Goal: Information Seeking & Learning: Check status

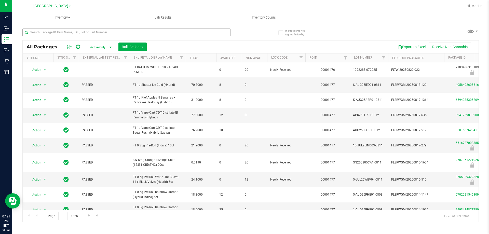
click at [86, 32] on input "text" at bounding box center [126, 33] width 208 height 8
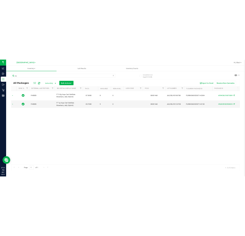
scroll to position [0, 21]
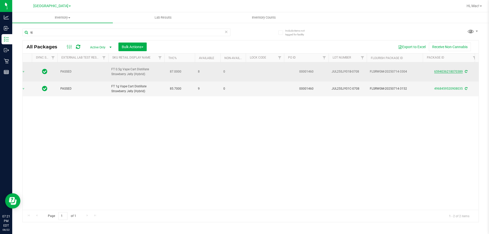
type input "sj"
click at [448, 70] on link "6594036218070389" at bounding box center [448, 72] width 29 height 4
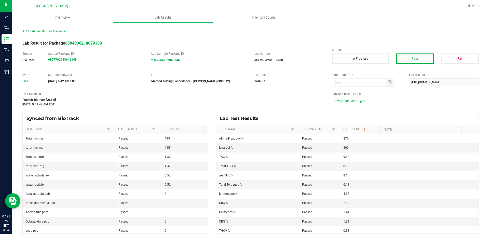
click at [344, 101] on span "JUL25SJY01B-0708.pdf" at bounding box center [348, 102] width 33 height 8
drag, startPoint x: 153, startPoint y: 41, endPoint x: 172, endPoint y: 41, distance: 18.6
click at [153, 41] on div "Lab Result for Package 6594036218070389" at bounding box center [251, 43] width 464 height 6
click at [358, 101] on span "JUL25SJY01B-0708.pdf" at bounding box center [348, 102] width 33 height 8
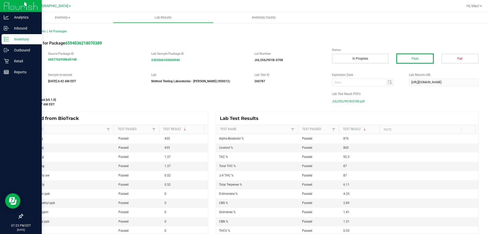
click at [25, 38] on p "Inventory" at bounding box center [24, 39] width 31 height 6
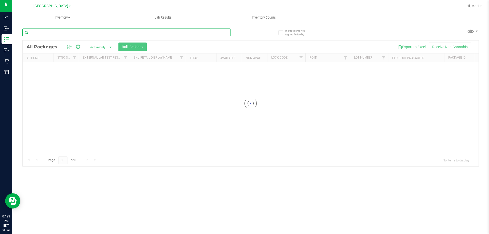
click at [41, 31] on input "text" at bounding box center [126, 33] width 208 height 8
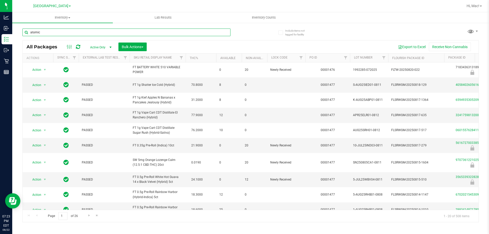
type input "atomic"
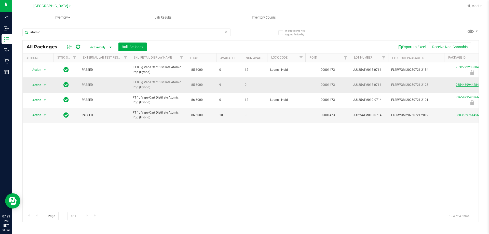
click at [469, 85] on link "9654469944284179" at bounding box center [470, 85] width 29 height 4
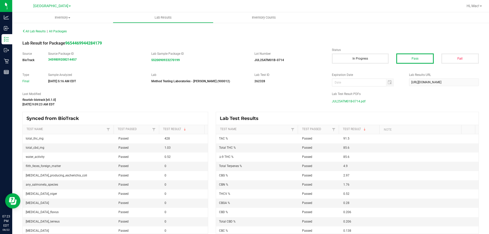
click at [341, 103] on span "JUL25ATM01B-0714.pdf" at bounding box center [349, 102] width 34 height 8
drag, startPoint x: 119, startPoint y: 91, endPoint x: 119, endPoint y: 101, distance: 9.9
click at [119, 101] on div "All Lab Results | All Packages Lab Result for Package 9654469944284179 Source B…" at bounding box center [250, 131] width 457 height 206
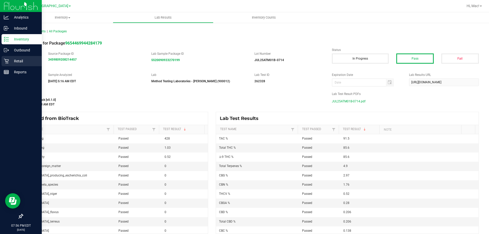
click at [16, 61] on p "Retail" at bounding box center [24, 61] width 31 height 6
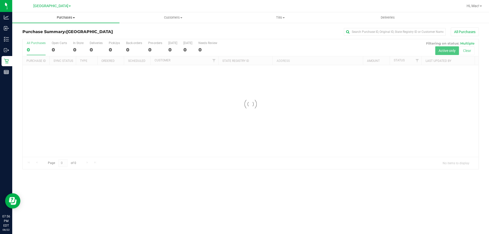
click at [71, 20] on uib-tab-heading "Purchases Summary of purchases Fulfillment All purchases" at bounding box center [65, 17] width 107 height 11
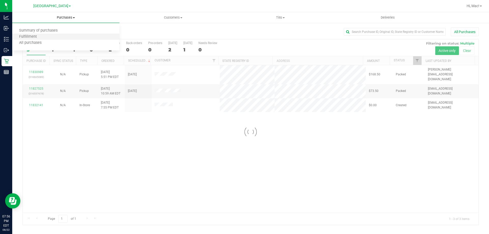
click at [60, 36] on li "Fulfillment" at bounding box center [65, 37] width 107 height 6
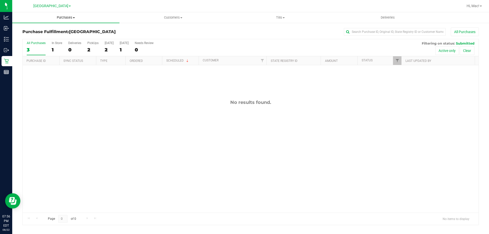
click at [68, 16] on span "Purchases" at bounding box center [65, 17] width 107 height 5
click at [60, 34] on li "Fulfillment" at bounding box center [65, 37] width 107 height 6
click at [66, 19] on span "Purchases" at bounding box center [65, 17] width 107 height 5
click at [60, 33] on li "Summary of purchases" at bounding box center [65, 31] width 107 height 6
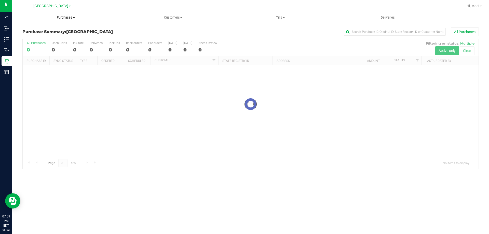
click at [67, 17] on span "Purchases" at bounding box center [65, 17] width 107 height 5
click at [53, 37] on li "Fulfillment" at bounding box center [65, 37] width 107 height 6
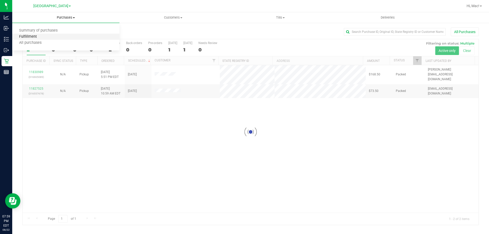
click at [33, 38] on span "Fulfillment" at bounding box center [28, 37] width 32 height 4
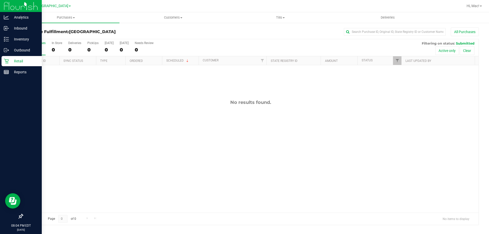
click at [27, 59] on p "Retail" at bounding box center [24, 61] width 31 height 6
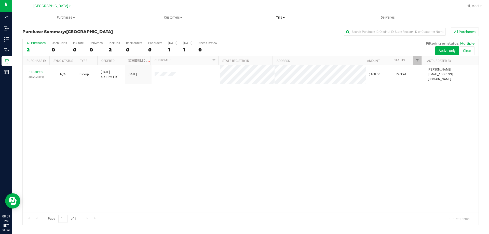
click at [287, 18] on span "Tills" at bounding box center [280, 17] width 107 height 5
click at [280, 32] on li "Manage tills" at bounding box center [280, 31] width 107 height 6
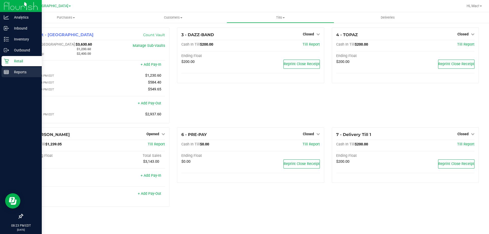
click at [9, 73] on rect at bounding box center [6, 72] width 5 height 4
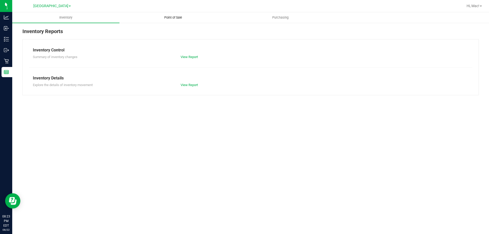
click at [166, 16] on span "Point of Sale" at bounding box center [173, 17] width 32 height 5
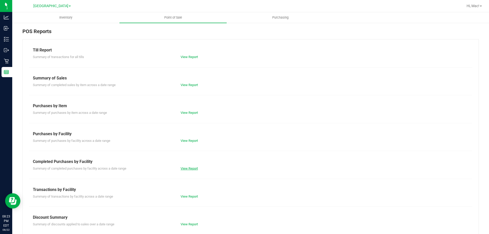
click at [184, 170] on link "View Report" at bounding box center [189, 169] width 17 height 4
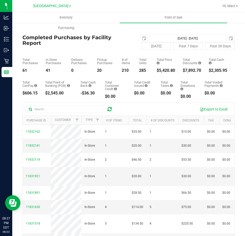
click at [119, 44] on h4 "Completed Purchases by Facility Report" at bounding box center [75, 40] width 106 height 11
click at [144, 38] on span "select" at bounding box center [143, 38] width 7 height 7
click at [214, 78] on div "Total CanPay $606.15 Total Point of Banking (POB) $2,545.00 Total Cash Back -$3…" at bounding box center [128, 86] width 212 height 26
click at [140, 38] on span "select" at bounding box center [143, 38] width 7 height 7
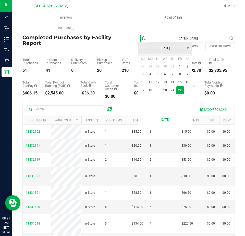
scroll to position [0, 13]
drag, startPoint x: 148, startPoint y: 91, endPoint x: 144, endPoint y: 91, distance: 3.1
click at [144, 91] on tr "17 18 19 20 21 22" at bounding box center [165, 90] width 52 height 8
click at [143, 90] on link "17" at bounding box center [142, 90] width 7 height 8
type input "[DATE]"
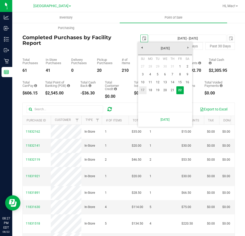
type input "[DATE] - [DATE]"
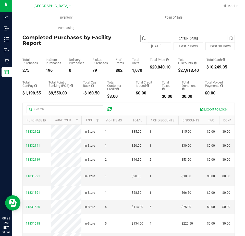
click at [142, 37] on span "select" at bounding box center [144, 38] width 4 height 4
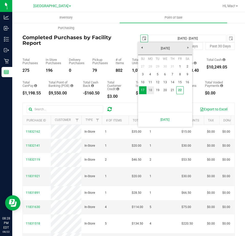
click at [150, 90] on link "18" at bounding box center [149, 90] width 7 height 8
type input "[DATE]"
type input "[DATE] - [DATE]"
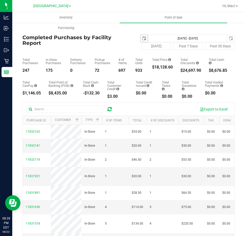
click at [142, 36] on span "select" at bounding box center [143, 38] width 7 height 7
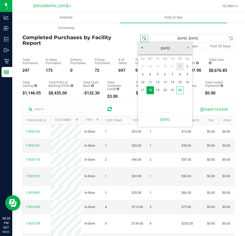
click at [178, 66] on link "1" at bounding box center [179, 67] width 7 height 8
type input "[DATE]"
type input "[DATE] - [DATE]"
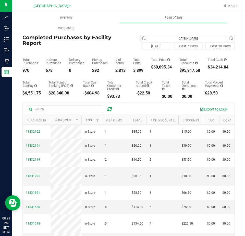
click at [172, 78] on div "Total CanPay $6,551.75 Total Point of Banking (POB) $28,840.00 Total Cash Back …" at bounding box center [128, 86] width 212 height 26
